Goal: Transaction & Acquisition: Purchase product/service

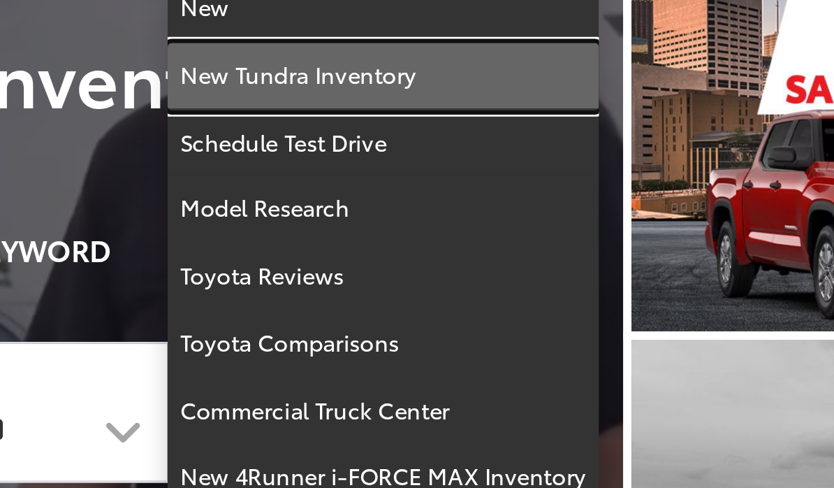
click at [261, 118] on link "New Tundra Inventory" at bounding box center [334, 129] width 147 height 23
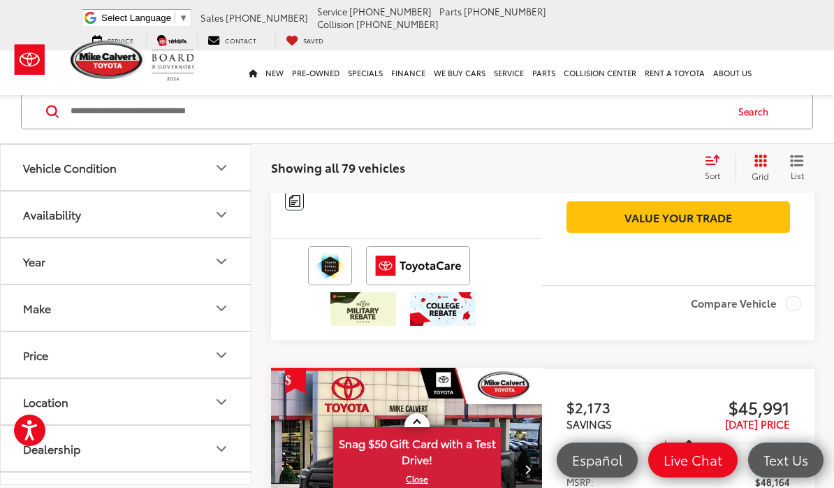
scroll to position [4051, 0]
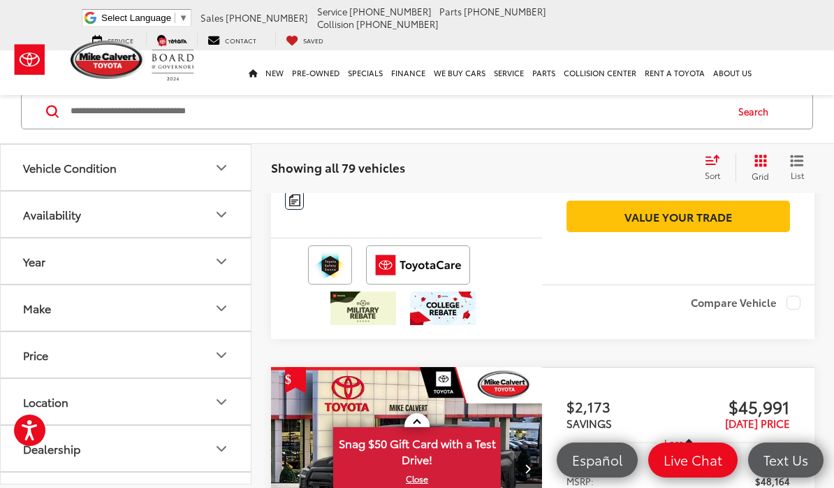
click at [221, 163] on icon "Vehicle Condition" at bounding box center [221, 167] width 17 height 17
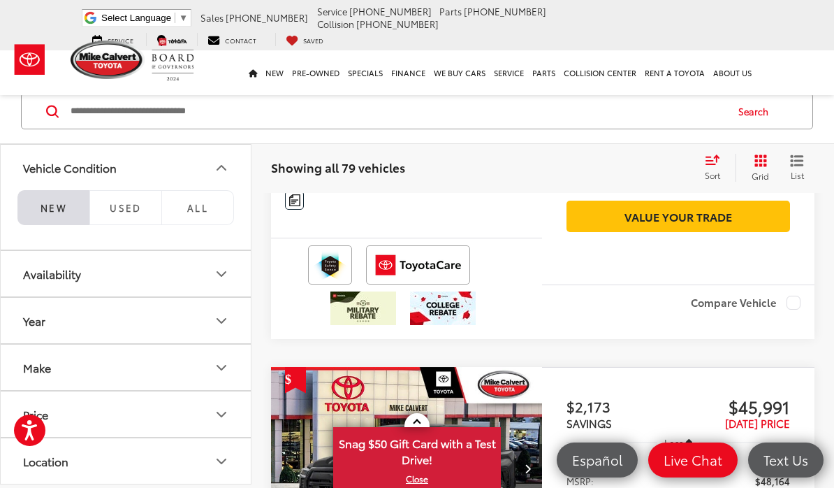
click at [217, 171] on icon "Vehicle Condition" at bounding box center [221, 167] width 17 height 17
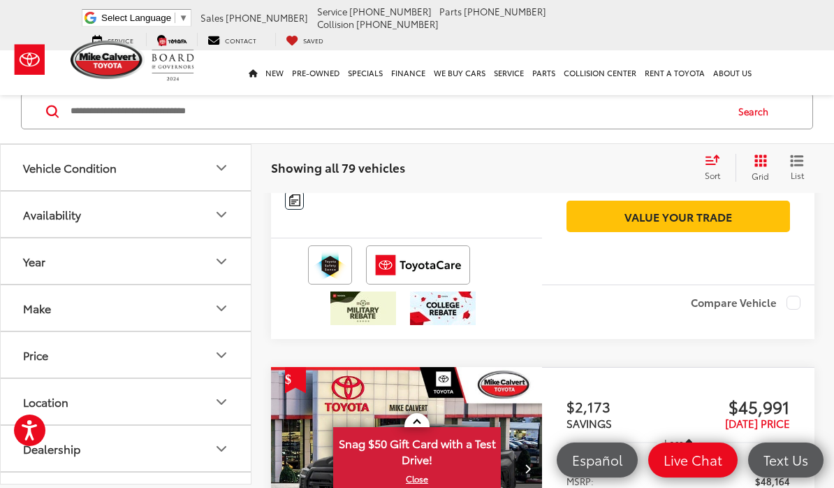
click at [222, 219] on icon "Availability" at bounding box center [221, 214] width 17 height 17
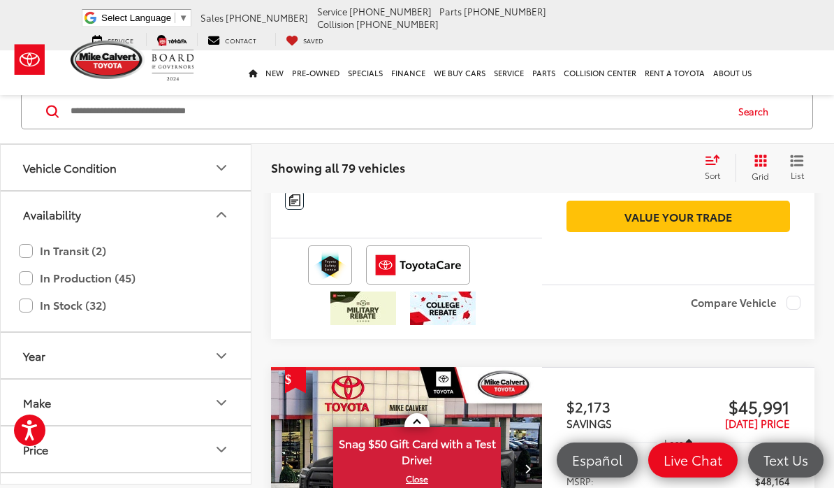
click at [28, 300] on label "In Stock (32)" at bounding box center [126, 305] width 214 height 24
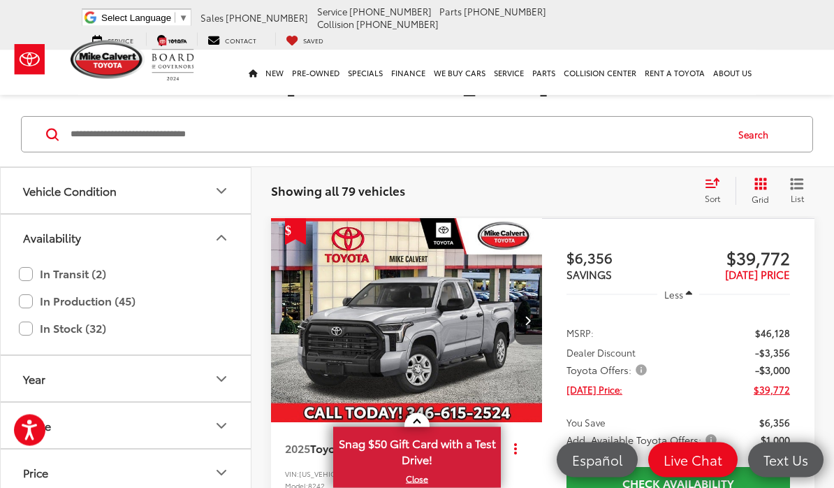
scroll to position [163, 0]
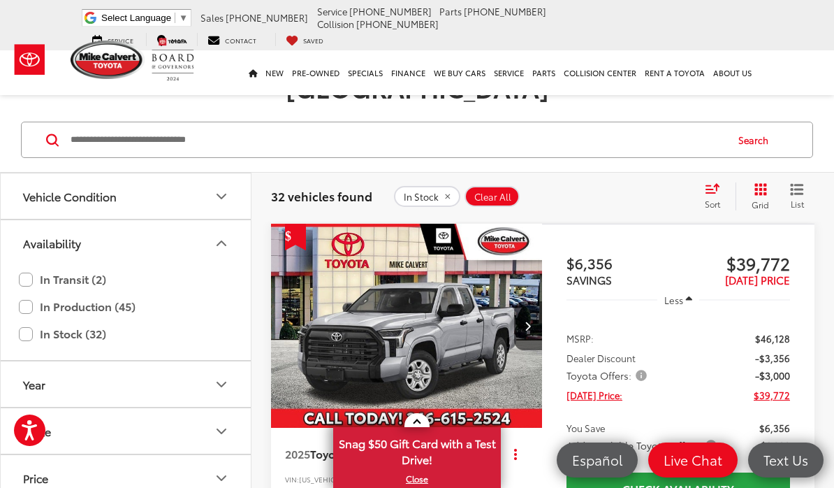
click at [224, 235] on icon "Availability" at bounding box center [221, 243] width 17 height 17
click at [226, 328] on icon "Make" at bounding box center [221, 336] width 17 height 17
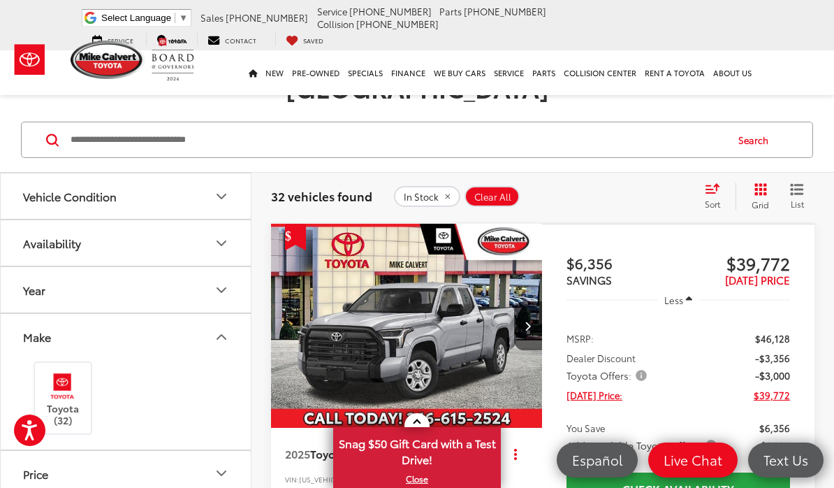
click at [231, 314] on button "Make" at bounding box center [126, 336] width 251 height 45
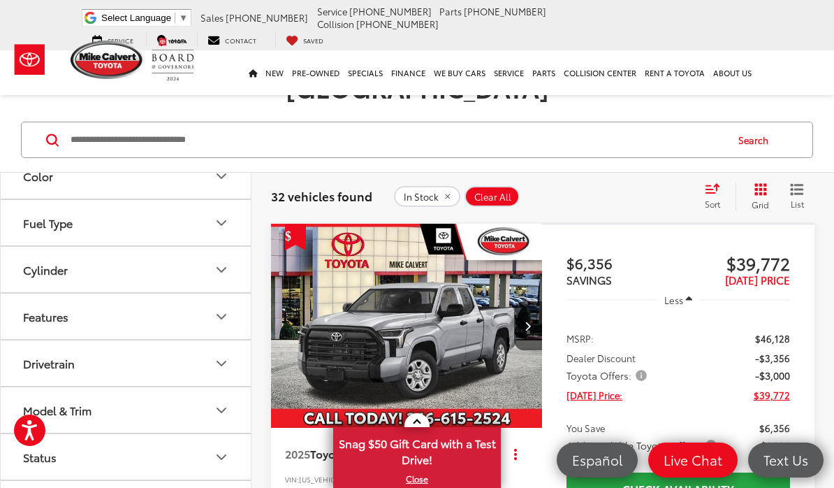
scroll to position [394, 0]
click at [227, 402] on icon "Model & Trim" at bounding box center [221, 410] width 17 height 17
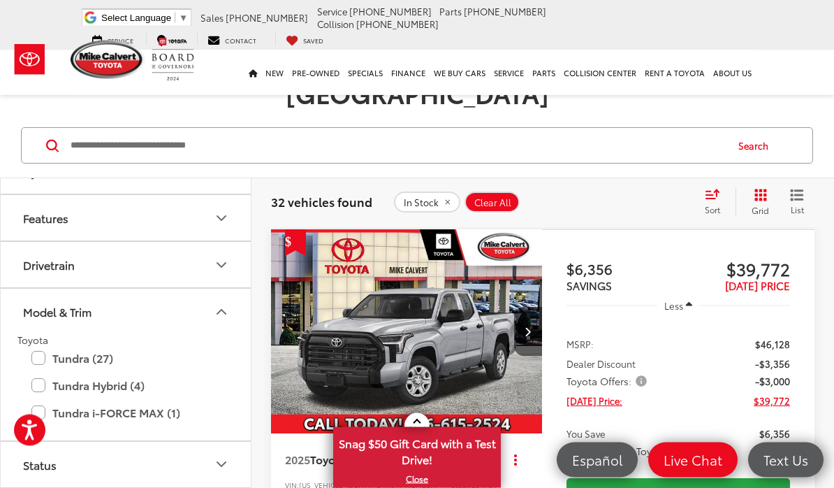
scroll to position [155, 0]
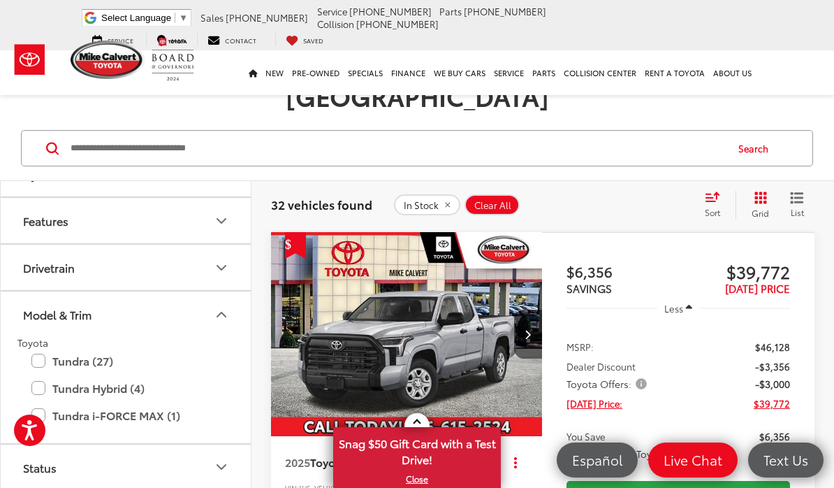
click at [227, 306] on icon "Model & Trim" at bounding box center [221, 314] width 17 height 17
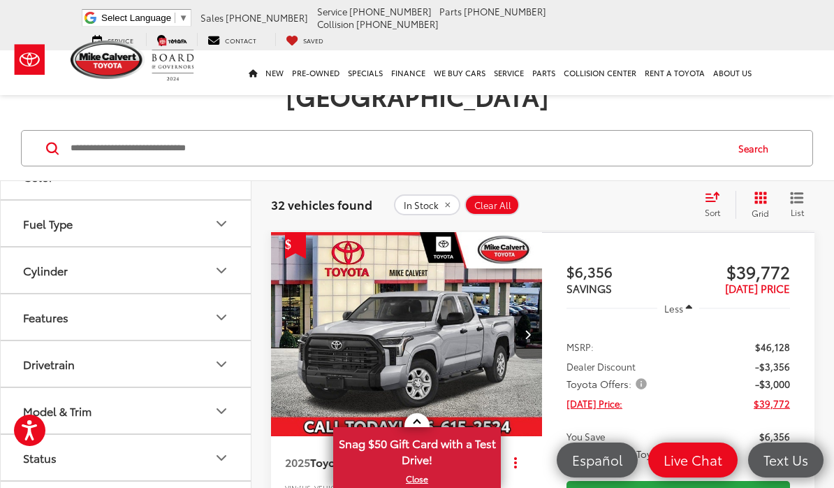
scroll to position [0, 0]
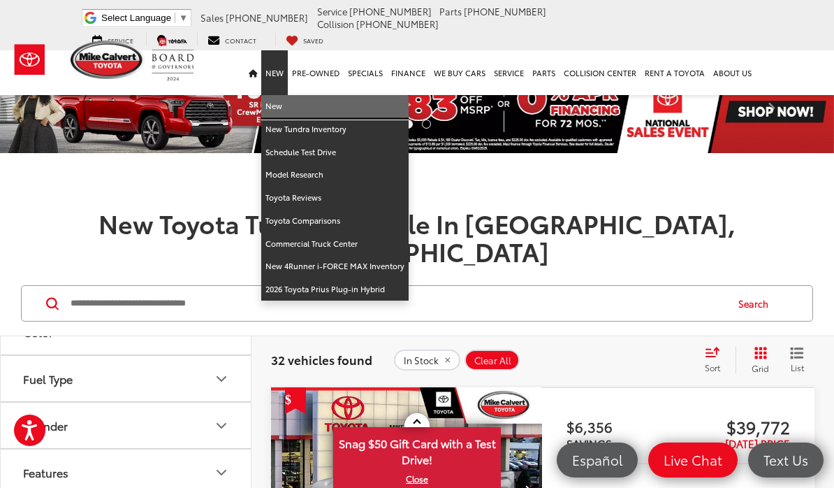
click at [282, 95] on link "New" at bounding box center [334, 106] width 147 height 23
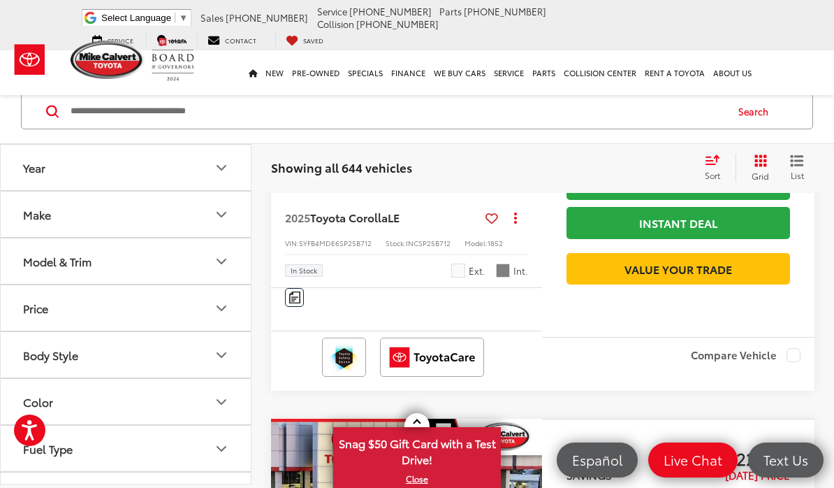
click at [224, 251] on button "Model & Trim" at bounding box center [126, 260] width 251 height 45
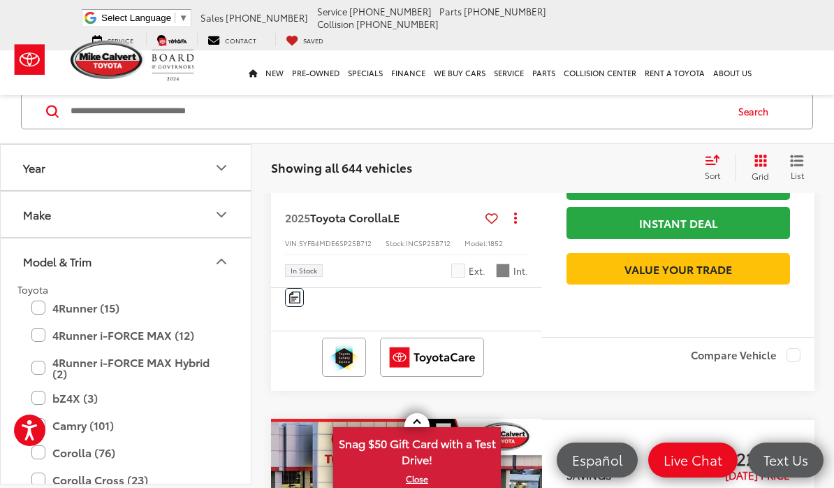
click at [43, 304] on label "4Runner (15)" at bounding box center [125, 307] width 189 height 24
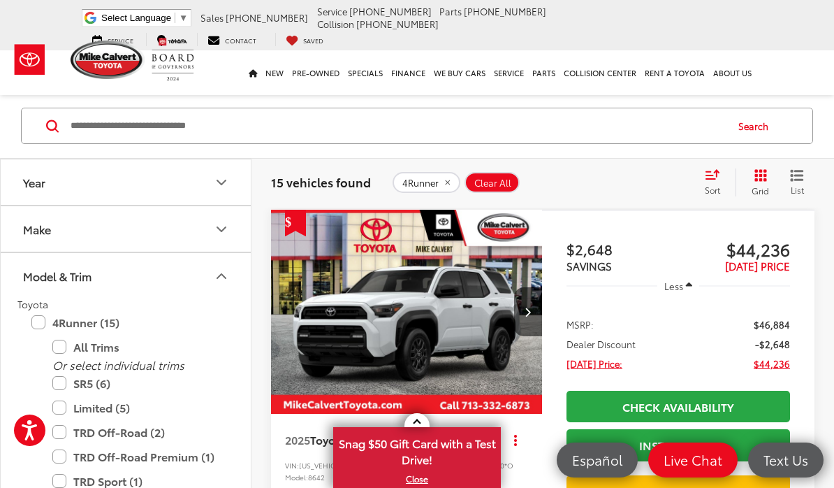
scroll to position [191, 0]
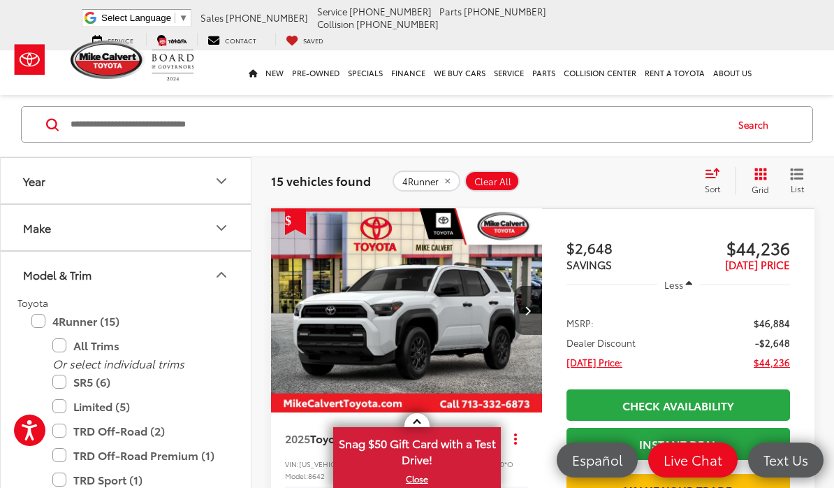
click at [229, 266] on icon "Model & Trim" at bounding box center [221, 274] width 17 height 17
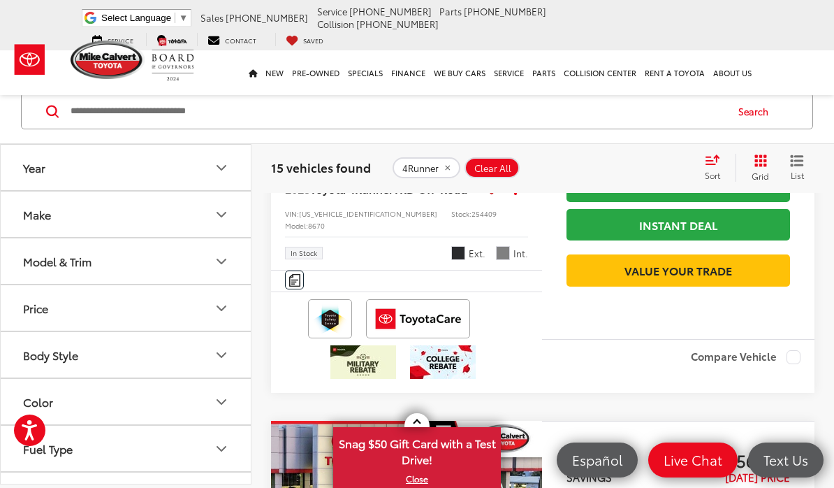
scroll to position [2163, 0]
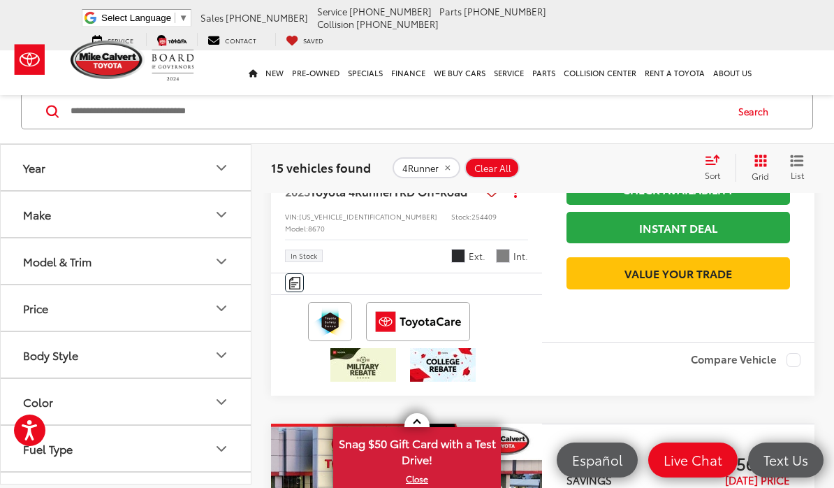
click at [413, 166] on img "2025 Toyota 4Runner TRD Off-Road 0" at bounding box center [406, 64] width 273 height 205
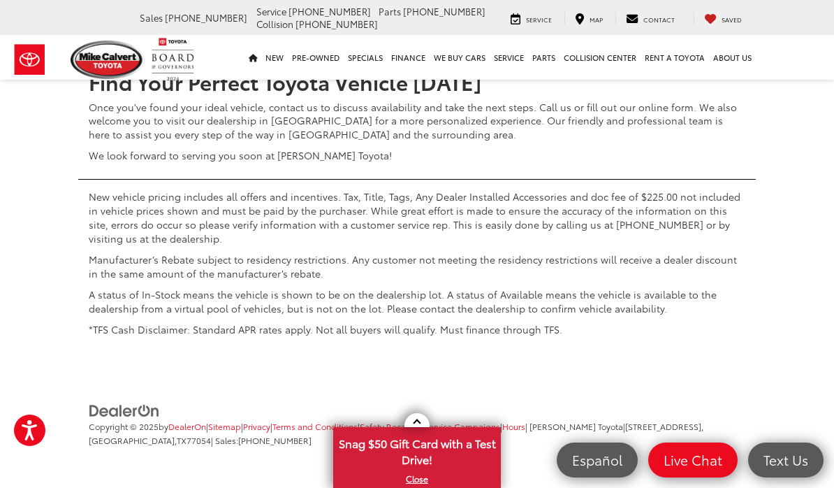
scroll to position [6423, 0]
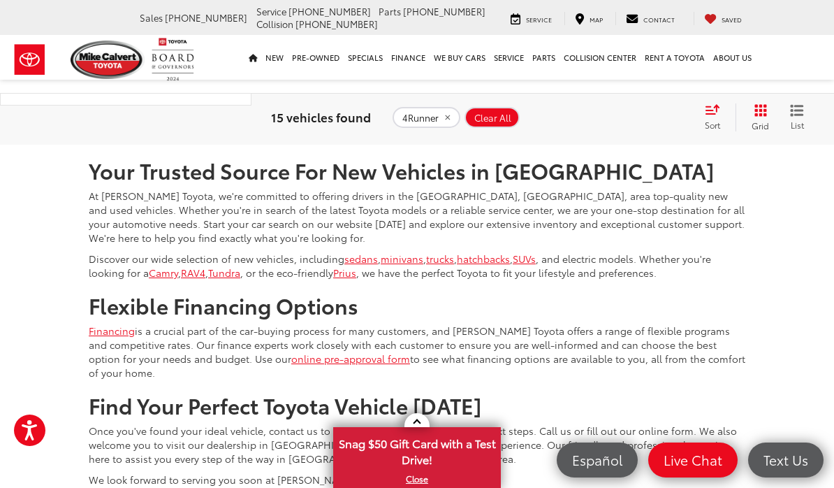
scroll to position [1885, 0]
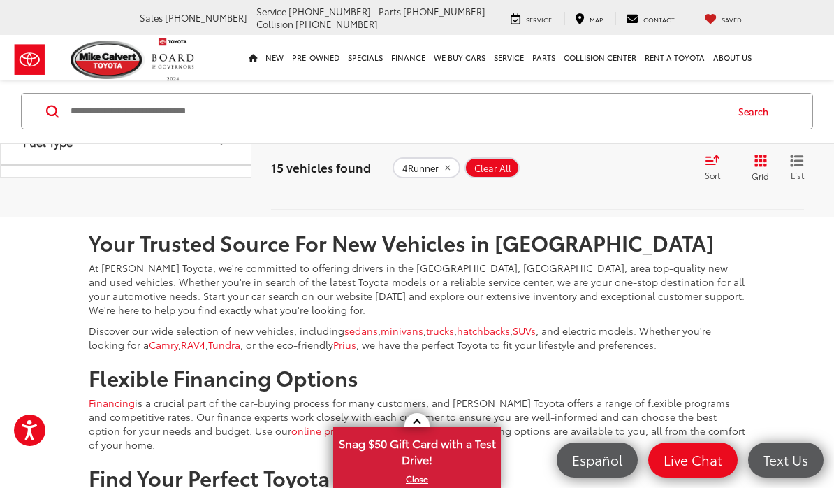
click at [597, 188] on link "1" at bounding box center [607, 175] width 20 height 25
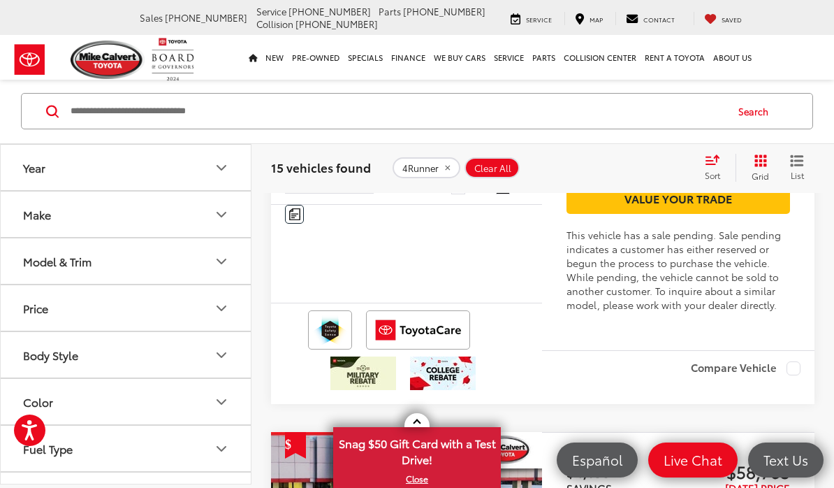
scroll to position [2700, 0]
